Goal: Information Seeking & Learning: Learn about a topic

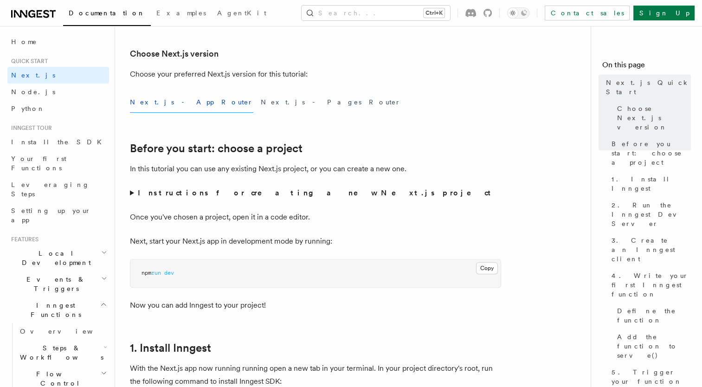
scroll to position [215, 0]
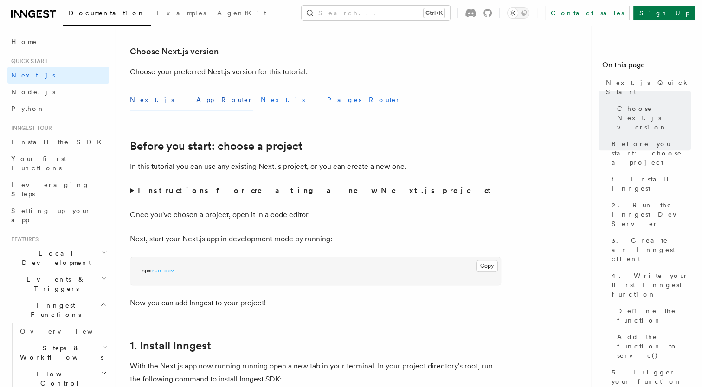
click at [261, 98] on button "Next.js - Pages Router" at bounding box center [331, 100] width 140 height 21
click at [173, 100] on button "Next.js - App Router" at bounding box center [191, 100] width 123 height 21
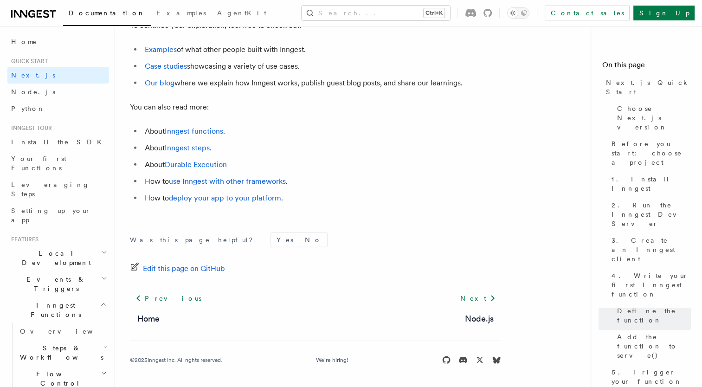
scroll to position [5860, 0]
click at [40, 13] on icon at bounding box center [40, 13] width 3 height 1
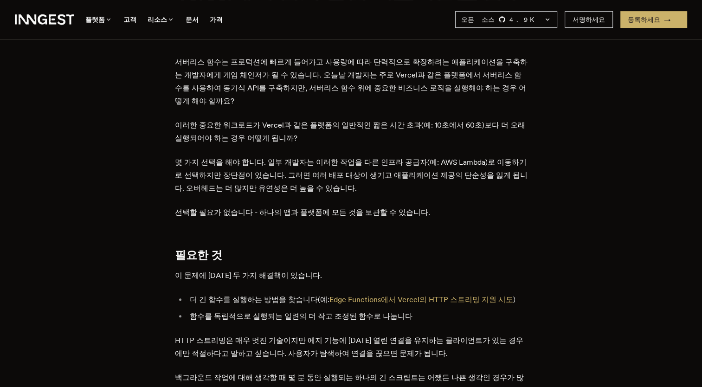
scroll to position [310, 0]
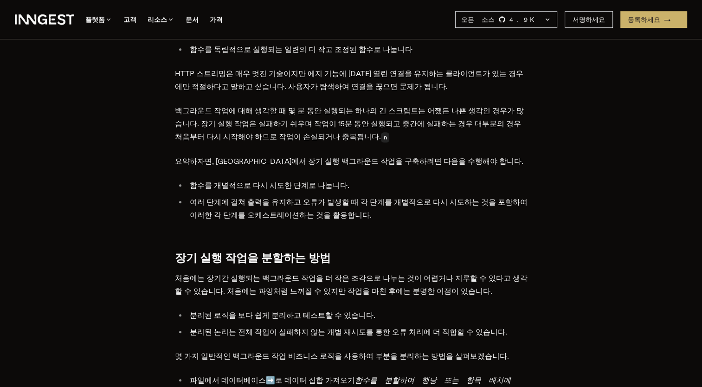
scroll to position [621, 0]
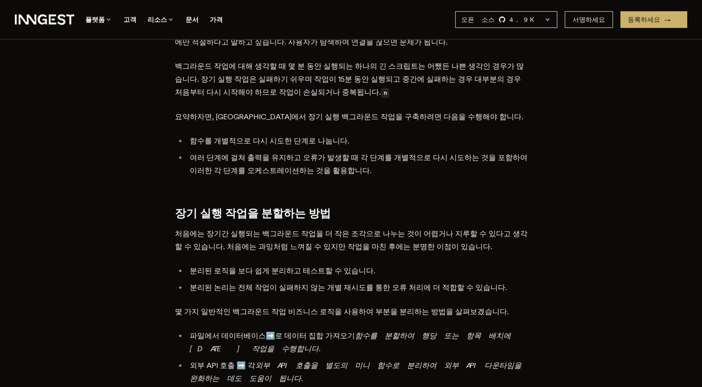
click at [500, 110] on p "요약하자면, Vercel에서 장기 실행 백그라운드 작업을 구축하려면 다음을 수행해야 합니다." at bounding box center [351, 116] width 353 height 13
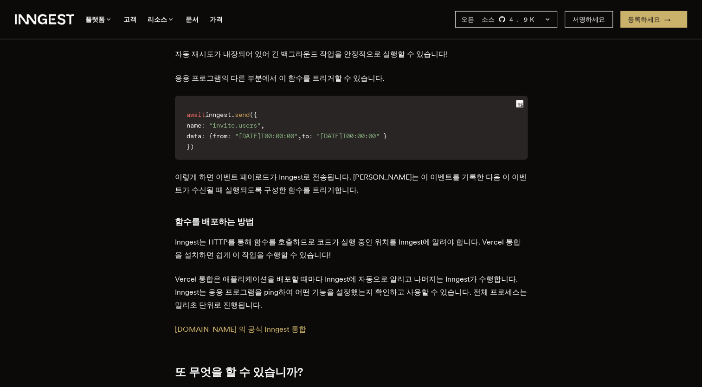
scroll to position [2560, 0]
drag, startPoint x: 433, startPoint y: 170, endPoint x: 373, endPoint y: 152, distance: 62.8
click at [373, 170] on p "이렇게 하면 이벤트 페이로드가 Inngest로 전송됩니다. Inngest는 이 이벤트를 기록한 다음 이 이벤트가 수신될 때 실행되도록 구성한 …" at bounding box center [351, 183] width 353 height 26
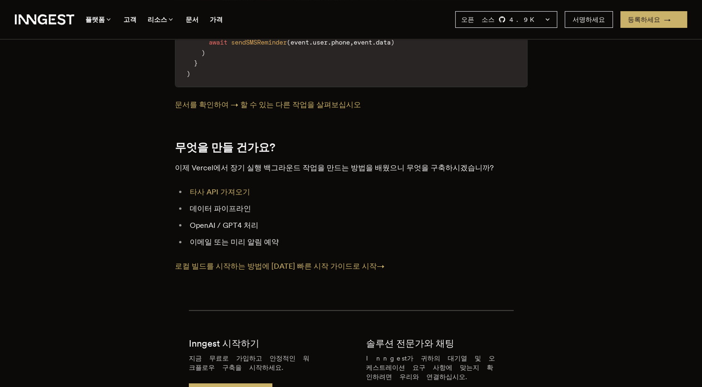
scroll to position [3708, 0]
click at [235, 188] on link "타사 API 가져오기" at bounding box center [220, 192] width 60 height 9
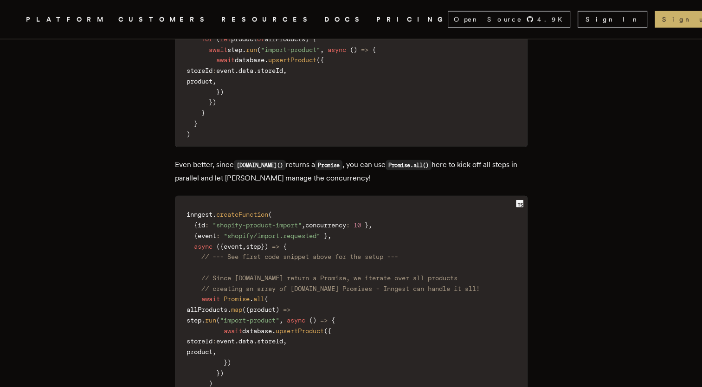
scroll to position [2117, 0]
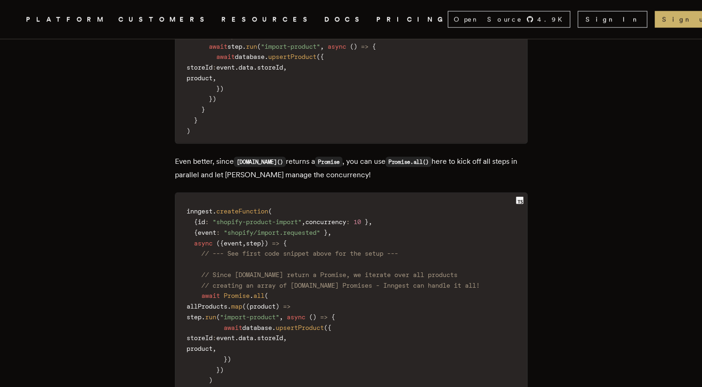
click at [162, 19] on link "CUSTOMERS" at bounding box center [164, 20] width 92 height 12
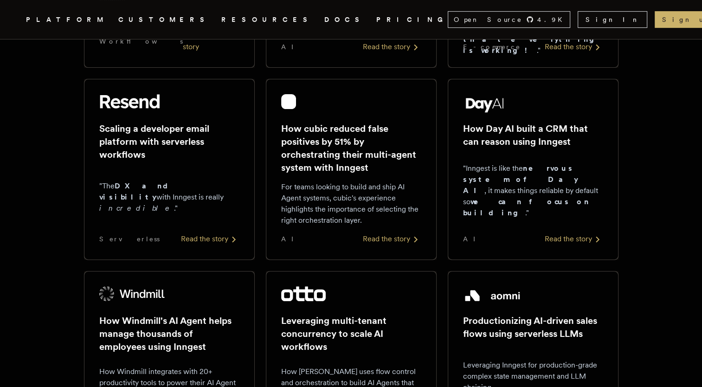
scroll to position [333, 0]
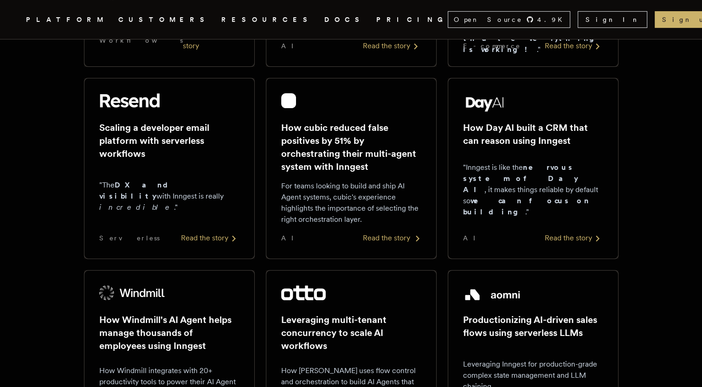
click at [289, 102] on img at bounding box center [288, 100] width 15 height 15
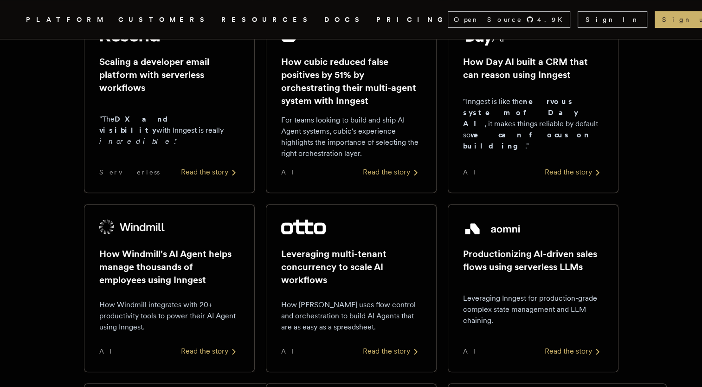
scroll to position [399, 0]
